Goal: Task Accomplishment & Management: Manage account settings

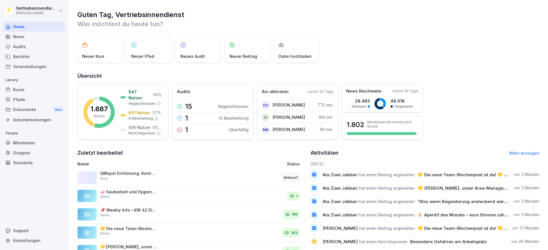
scroll to position [46, 0]
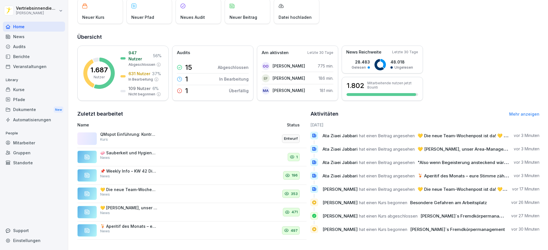
click at [28, 39] on div "News" at bounding box center [34, 37] width 62 height 10
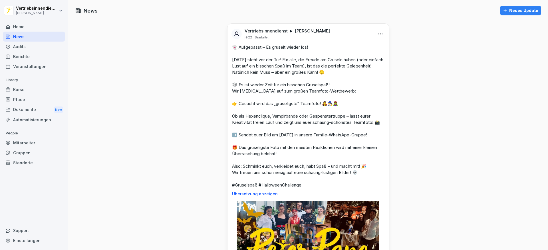
click at [29, 28] on div "Home" at bounding box center [34, 27] width 62 height 10
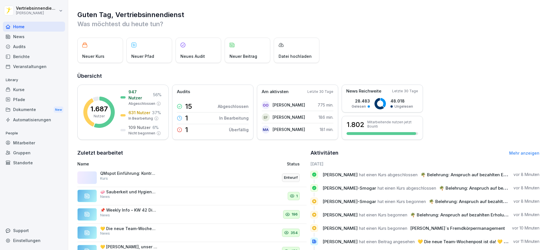
click at [22, 46] on div "Audits" at bounding box center [34, 47] width 62 height 10
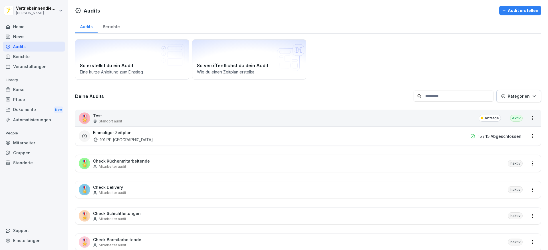
click at [26, 57] on div "Berichte" at bounding box center [34, 57] width 62 height 10
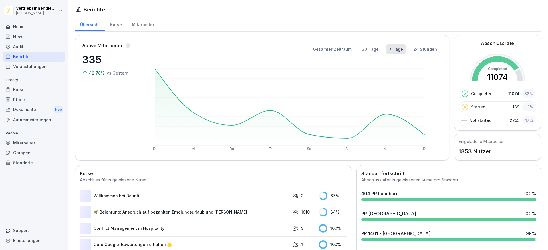
click at [114, 26] on div "Kurse" at bounding box center [116, 24] width 22 height 15
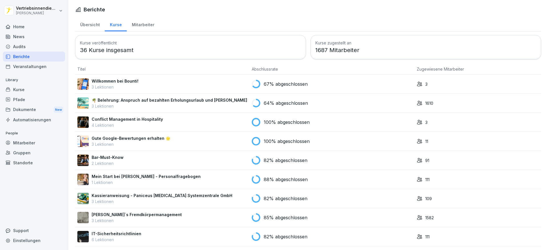
click at [88, 21] on div "Übersicht" at bounding box center [90, 24] width 30 height 15
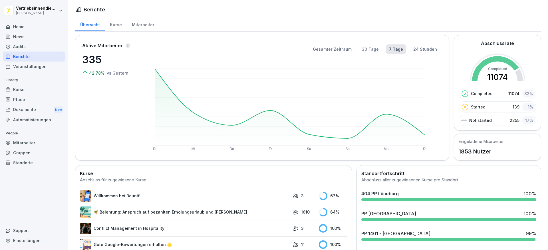
click at [119, 22] on div "Kurse" at bounding box center [116, 24] width 22 height 15
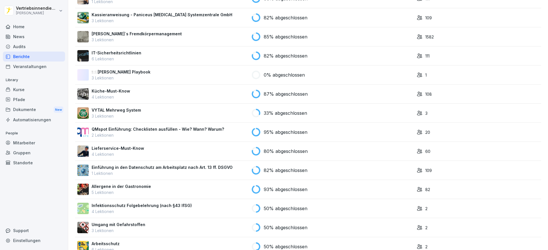
scroll to position [181, 0]
click at [32, 26] on div "Home" at bounding box center [34, 27] width 62 height 10
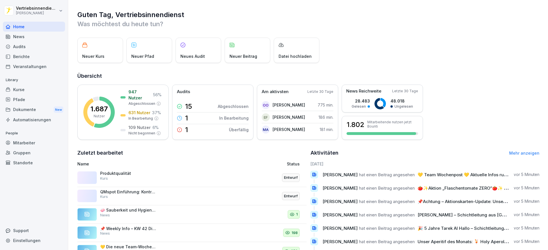
scroll to position [46, 0]
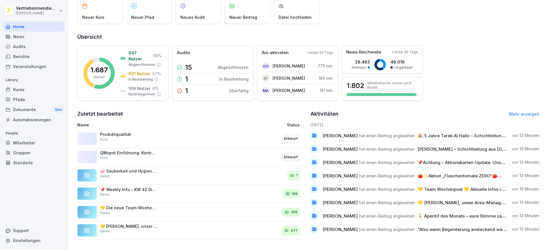
click at [29, 35] on div "News" at bounding box center [34, 37] width 62 height 10
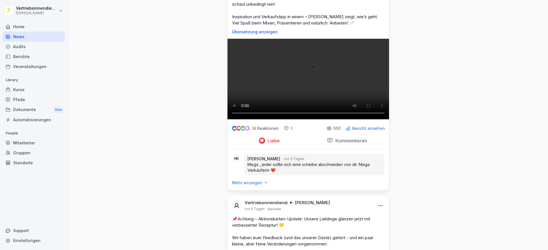
scroll to position [1966, 0]
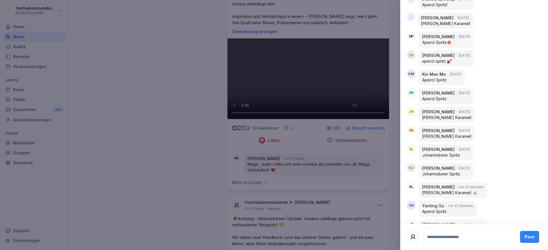
scroll to position [1458, 0]
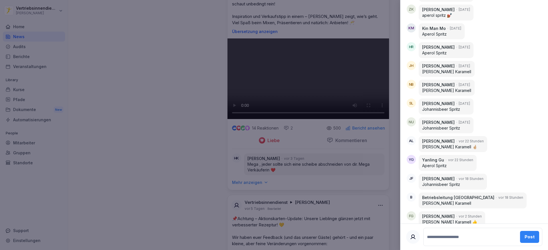
click at [161, 75] on div at bounding box center [274, 125] width 548 height 250
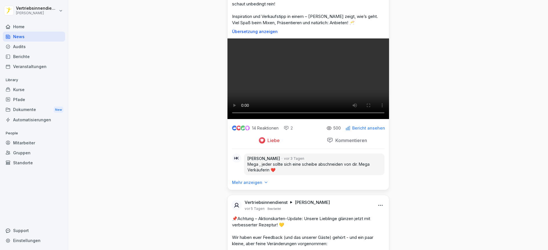
click at [19, 26] on div "Home" at bounding box center [34, 27] width 62 height 10
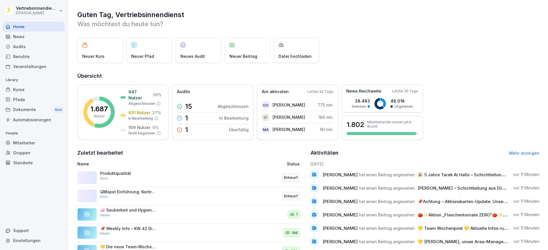
click at [17, 34] on div "News" at bounding box center [34, 37] width 62 height 10
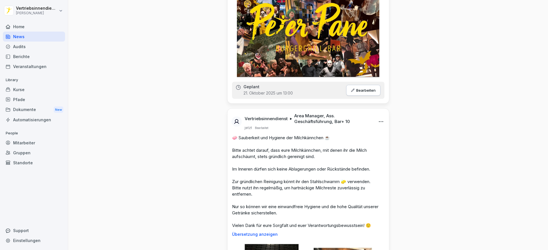
scroll to position [225, 0]
click at [36, 24] on div "Home" at bounding box center [34, 27] width 62 height 10
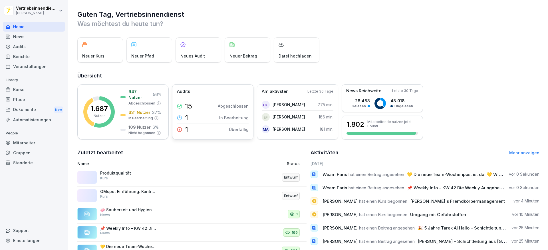
scroll to position [46, 0]
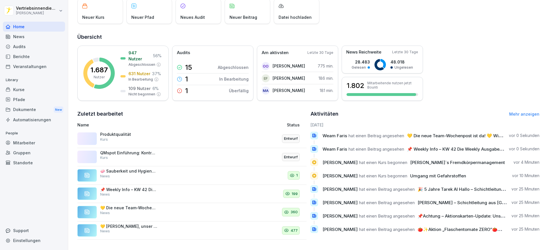
click at [118, 138] on div "Produktqualität Kurs" at bounding box center [148, 139] width 143 height 14
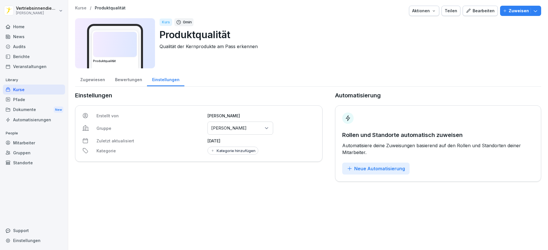
click at [33, 26] on div "Home" at bounding box center [34, 27] width 62 height 10
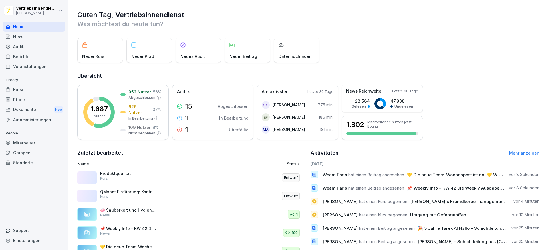
click at [109, 169] on div "Produktqualität Kurs Entwurf" at bounding box center [191, 178] width 229 height 19
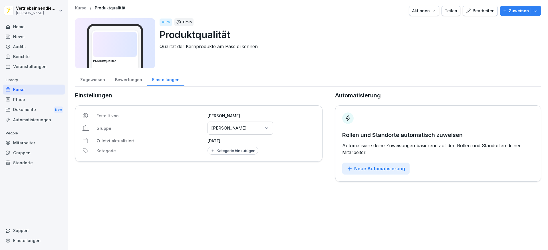
click at [475, 9] on div "Bearbeiten" at bounding box center [479, 11] width 29 height 6
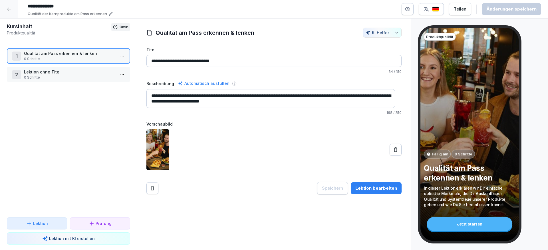
click at [5, 8] on div at bounding box center [9, 9] width 18 height 18
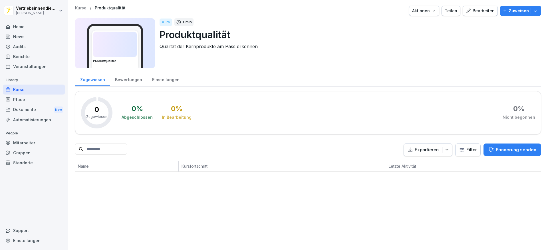
click at [20, 24] on div "Home" at bounding box center [34, 27] width 62 height 10
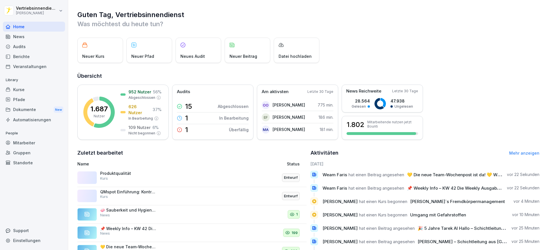
click at [130, 74] on h2 "Übersicht" at bounding box center [308, 76] width 462 height 8
